Goal: Information Seeking & Learning: Learn about a topic

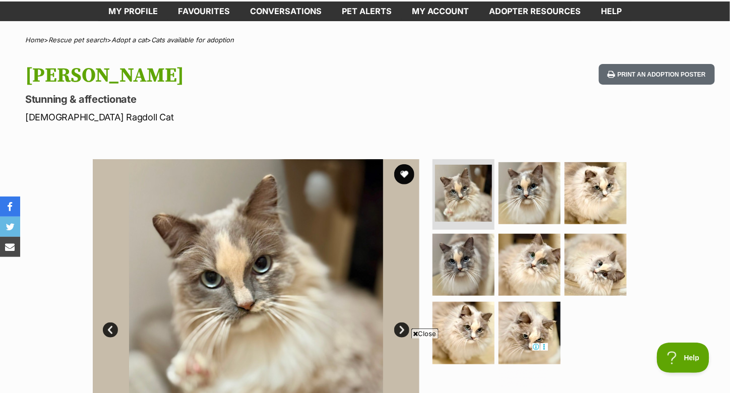
click at [396, 327] on link "Next" at bounding box center [401, 330] width 15 height 15
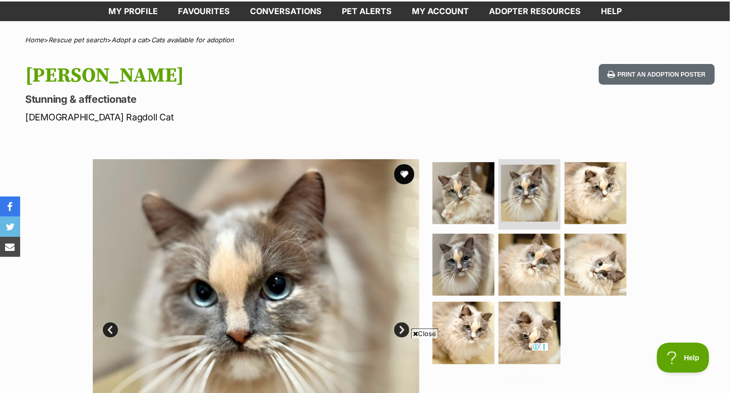
click at [396, 327] on link "Next" at bounding box center [401, 330] width 15 height 15
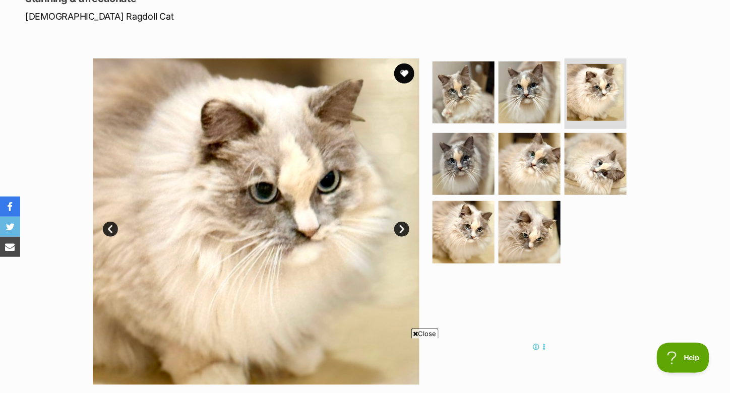
click at [395, 227] on link "Next" at bounding box center [401, 229] width 15 height 15
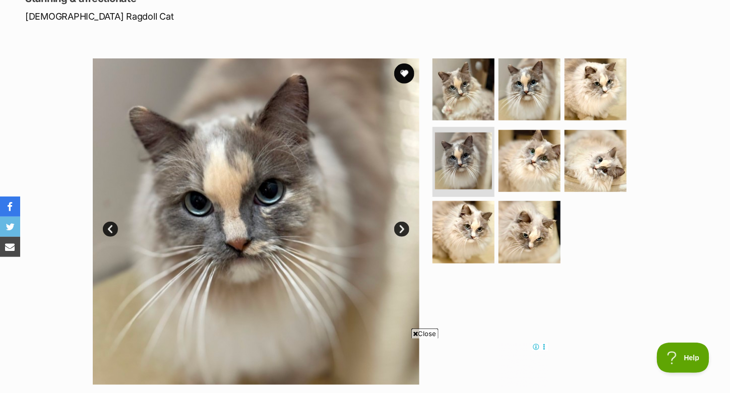
click at [395, 227] on link "Next" at bounding box center [401, 229] width 15 height 15
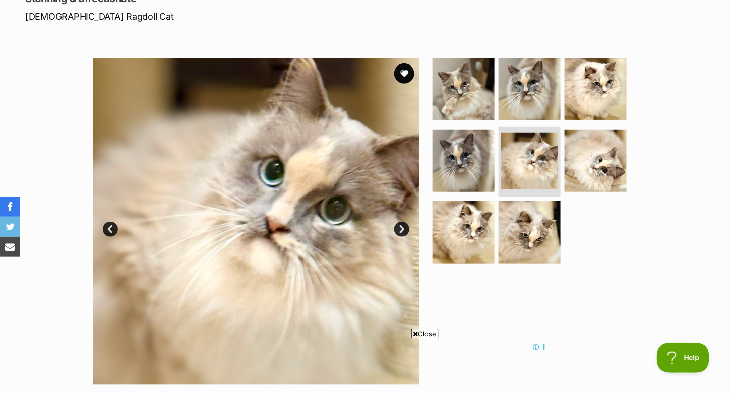
click at [395, 227] on link "Next" at bounding box center [401, 229] width 15 height 15
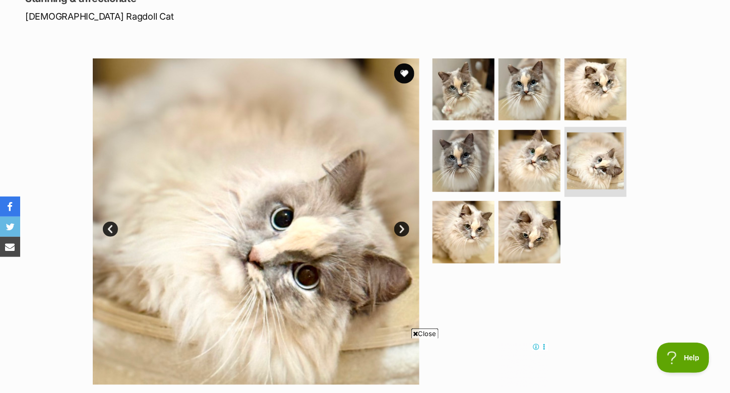
click at [395, 227] on link "Next" at bounding box center [401, 229] width 15 height 15
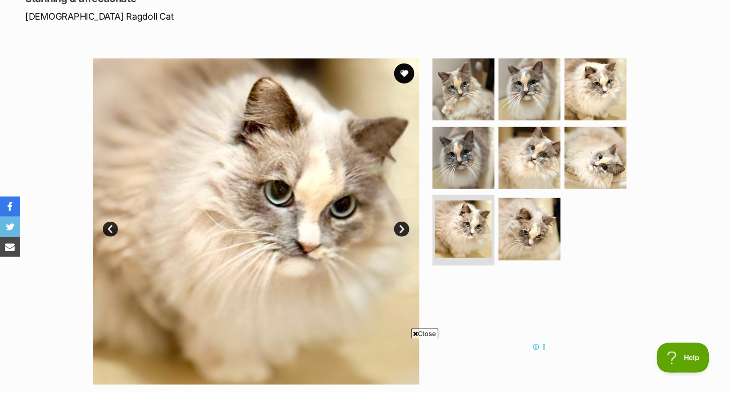
click at [395, 227] on link "Next" at bounding box center [401, 229] width 15 height 15
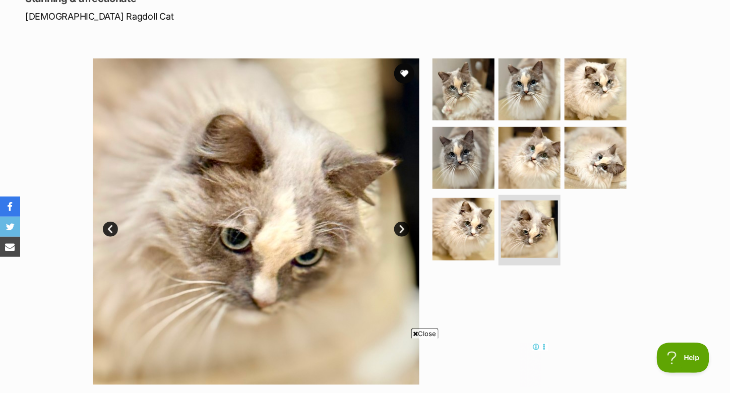
click at [395, 227] on link "Next" at bounding box center [401, 229] width 15 height 15
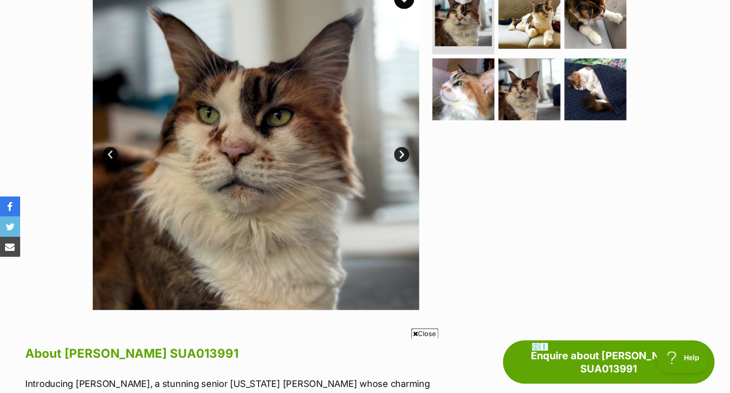
scroll to position [202, 0]
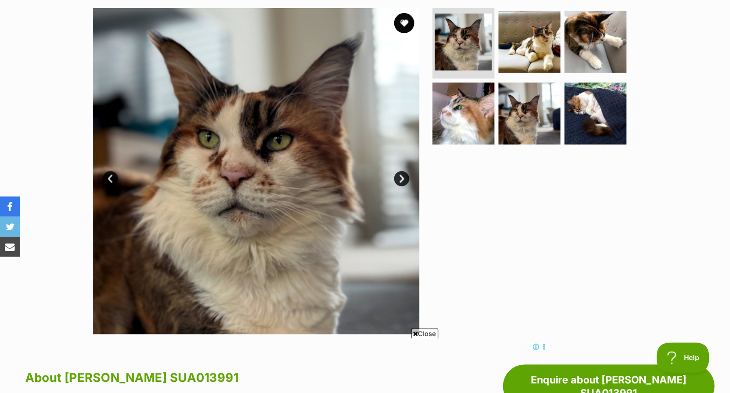
click at [401, 184] on link "Next" at bounding box center [401, 178] width 15 height 15
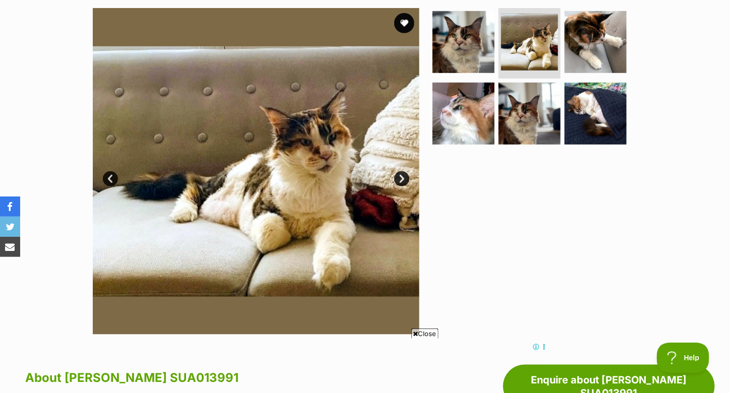
click at [401, 184] on link "Next" at bounding box center [401, 178] width 15 height 15
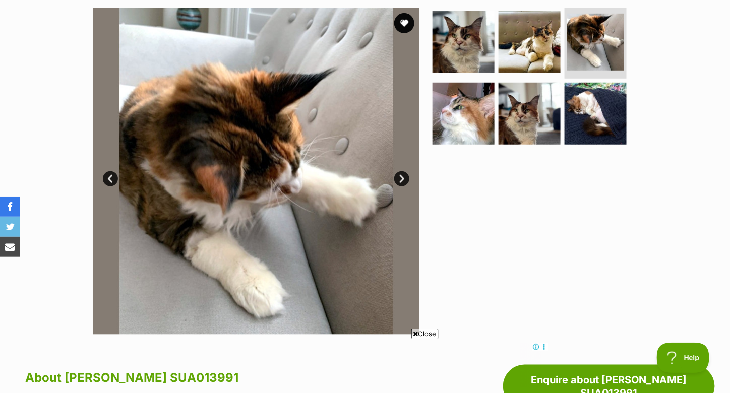
click at [401, 184] on link "Next" at bounding box center [401, 178] width 15 height 15
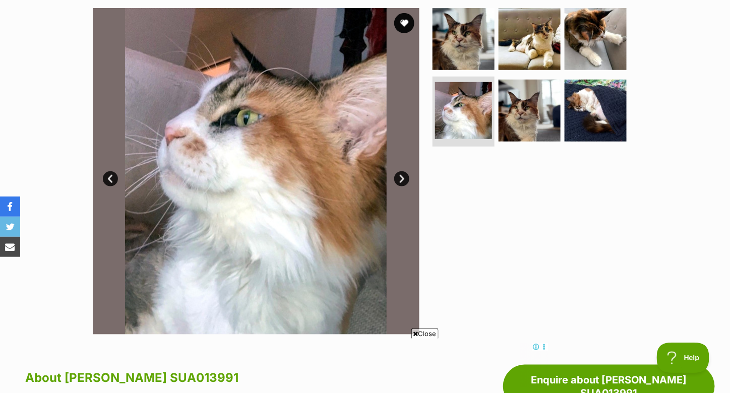
click at [401, 184] on link "Next" at bounding box center [401, 178] width 15 height 15
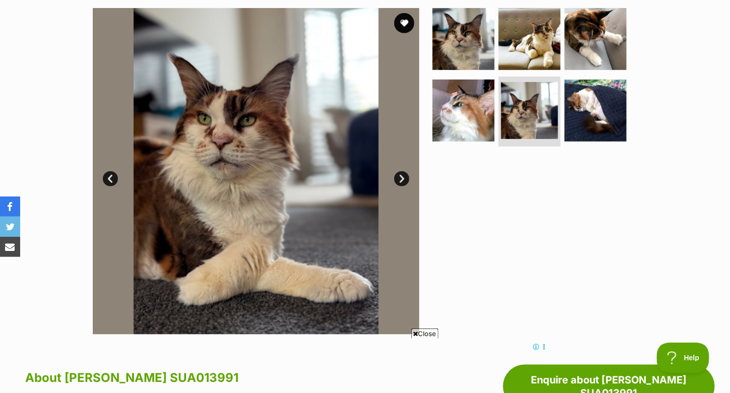
click at [401, 184] on link "Next" at bounding box center [401, 178] width 15 height 15
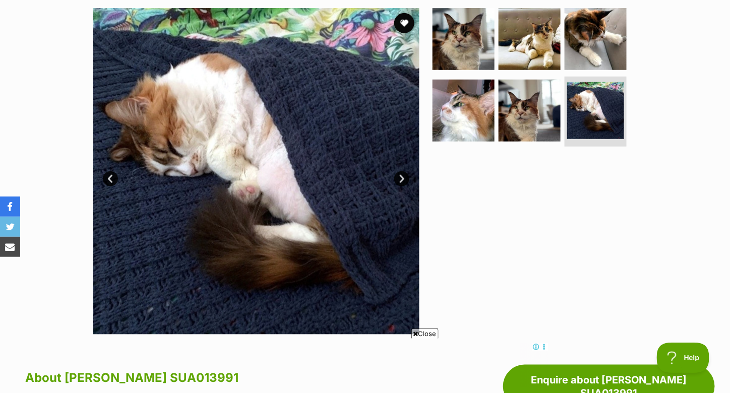
click at [401, 184] on link "Next" at bounding box center [401, 178] width 15 height 15
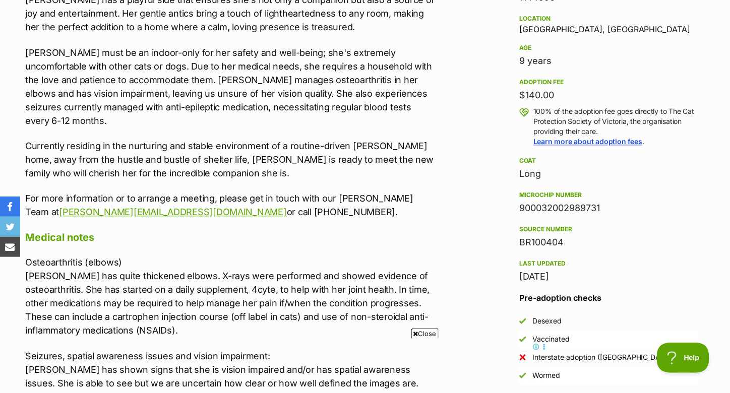
scroll to position [706, 0]
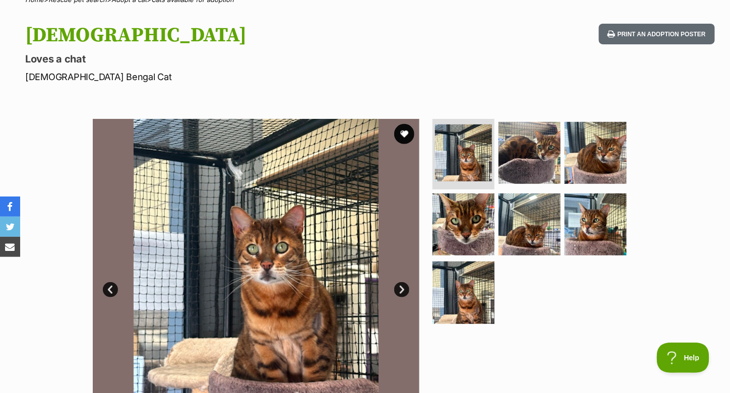
scroll to position [101, 0]
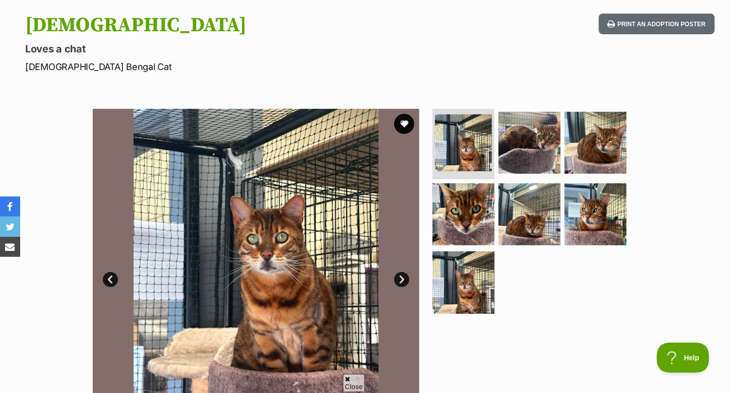
click at [400, 275] on link "Next" at bounding box center [401, 279] width 15 height 15
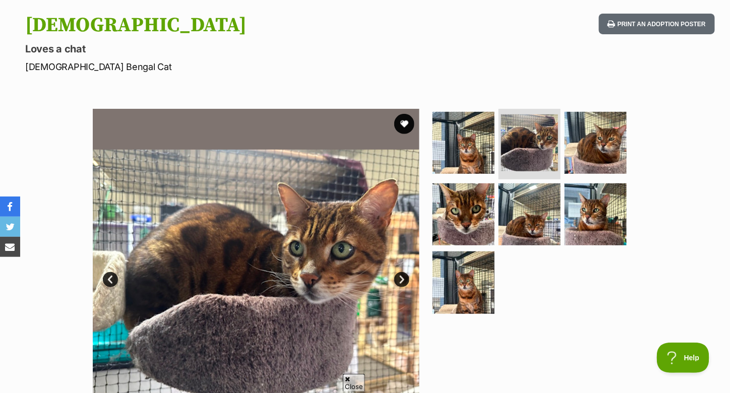
scroll to position [0, 0]
click at [400, 275] on link "Next" at bounding box center [401, 279] width 15 height 15
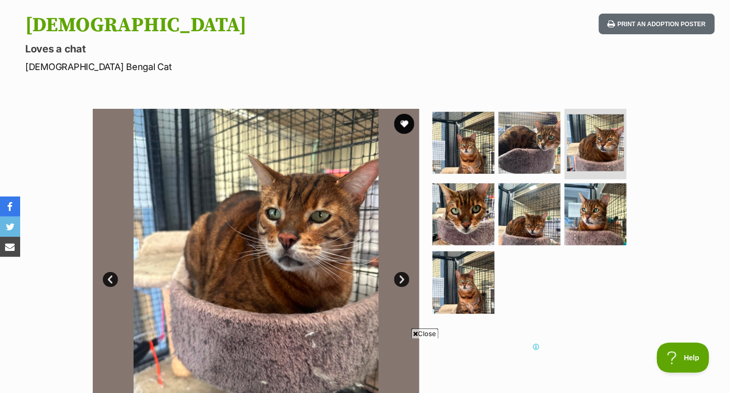
click at [400, 275] on link "Next" at bounding box center [401, 279] width 15 height 15
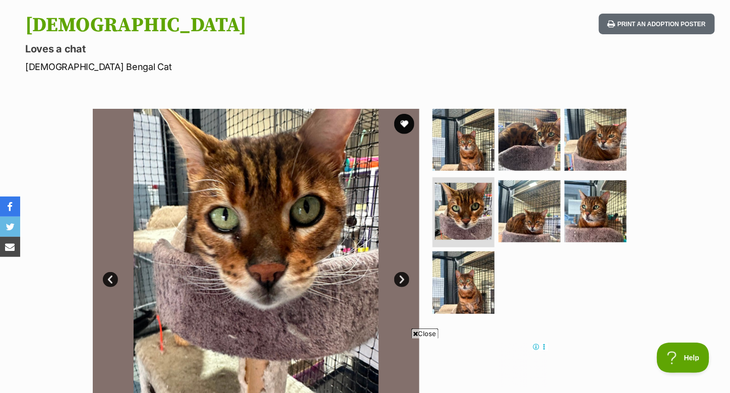
click at [400, 275] on link "Next" at bounding box center [401, 279] width 15 height 15
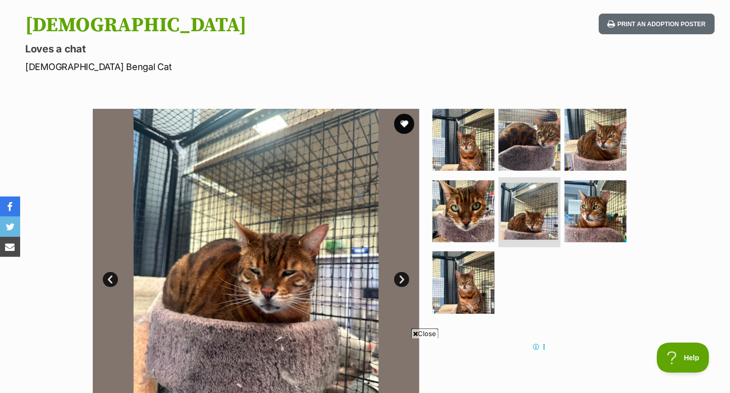
click at [400, 275] on link "Next" at bounding box center [401, 279] width 15 height 15
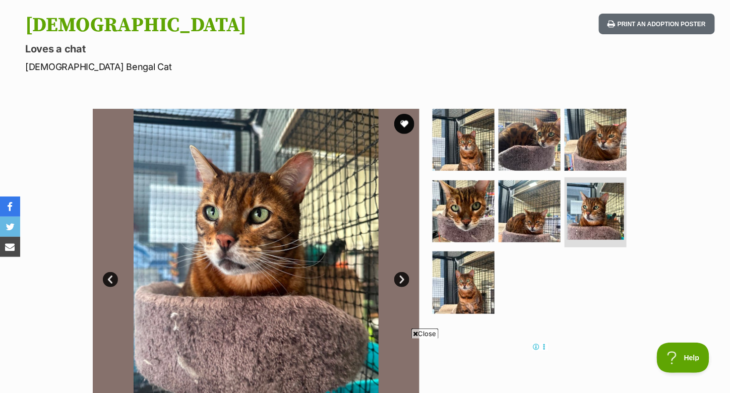
click at [400, 275] on link "Next" at bounding box center [401, 279] width 15 height 15
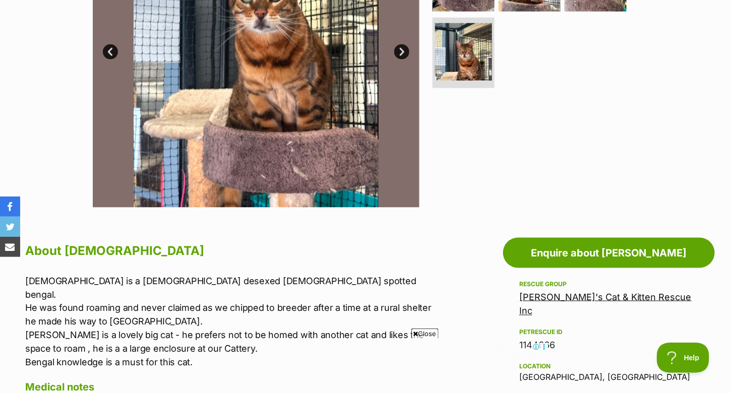
scroll to position [353, 0]
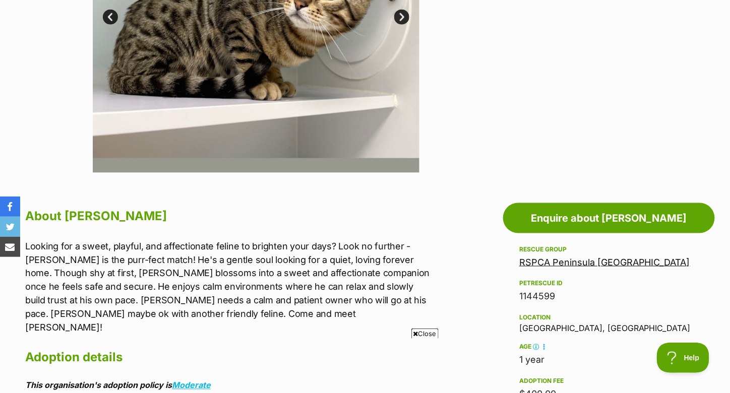
scroll to position [252, 0]
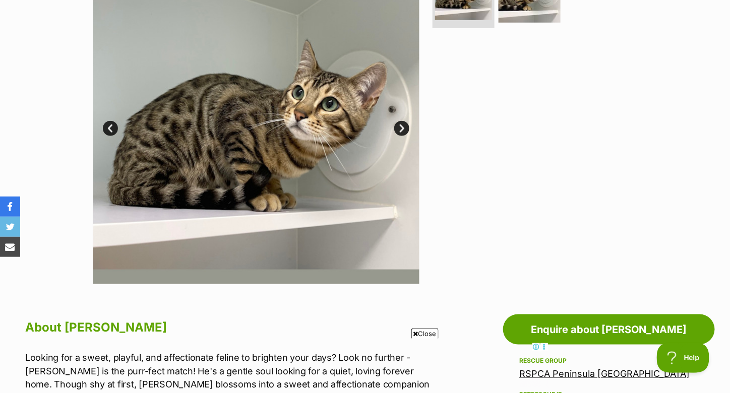
click at [397, 131] on link "Next" at bounding box center [401, 128] width 15 height 15
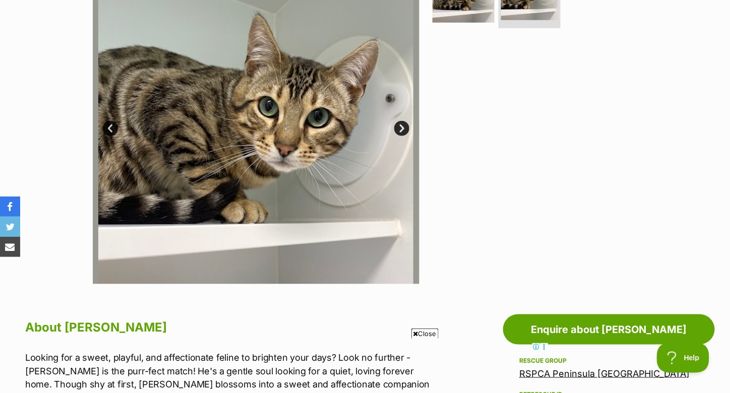
click at [397, 131] on link "Next" at bounding box center [401, 128] width 15 height 15
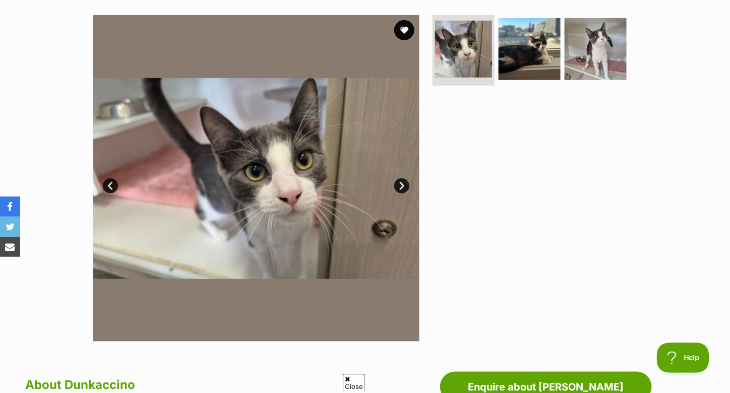
scroll to position [202, 0]
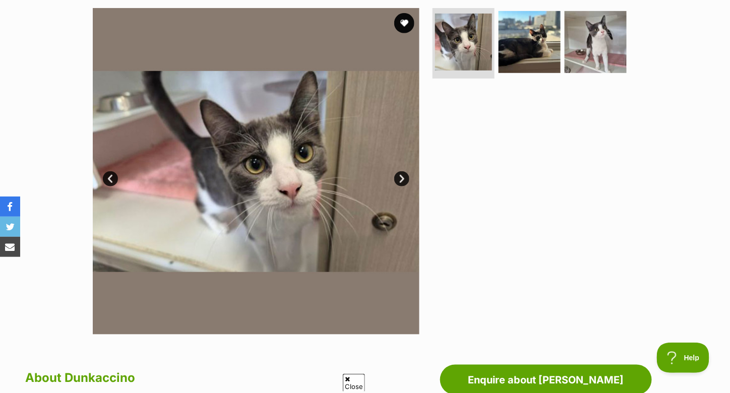
click at [404, 176] on link "Next" at bounding box center [401, 178] width 15 height 15
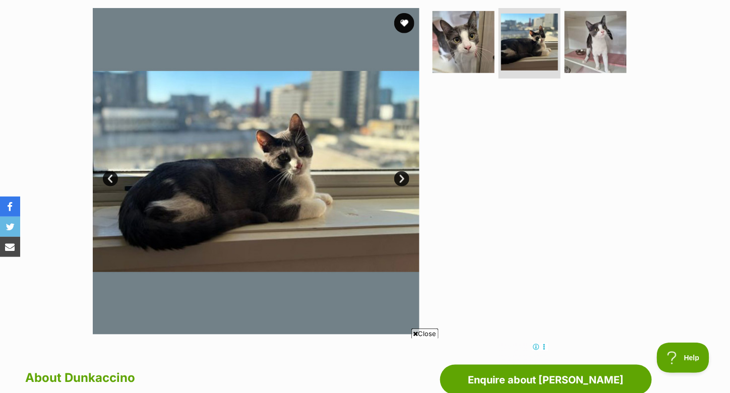
scroll to position [0, 0]
click at [404, 176] on link "Next" at bounding box center [401, 178] width 15 height 15
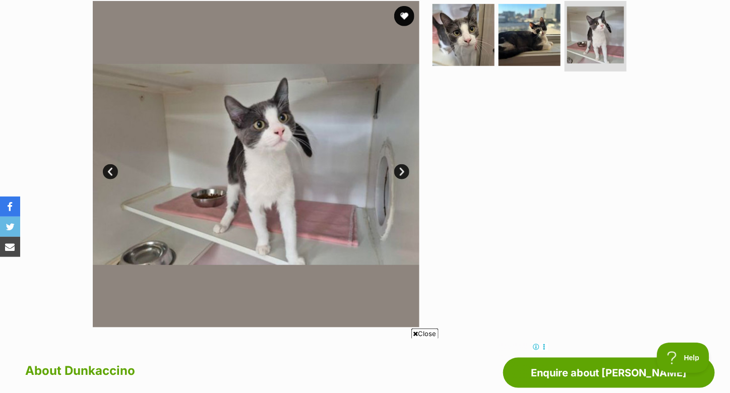
scroll to position [151, 0]
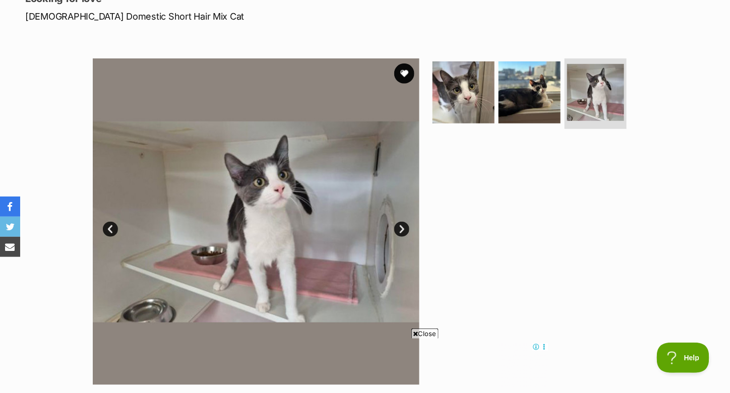
click at [398, 229] on link "Next" at bounding box center [401, 229] width 15 height 15
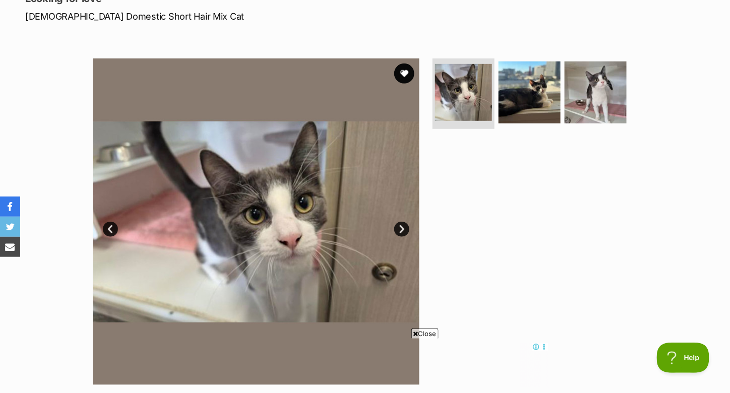
click at [398, 229] on link "Next" at bounding box center [401, 229] width 15 height 15
